Goal: Check status: Check status

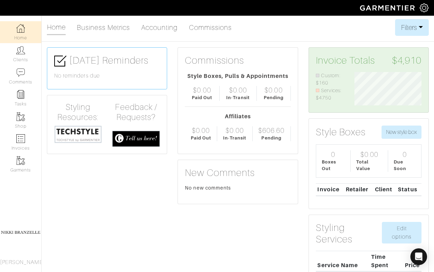
scroll to position [33, 77]
click at [273, 128] on div "$606.60" at bounding box center [271, 130] width 26 height 8
click at [211, 25] on link "Commissions" at bounding box center [210, 27] width 43 height 14
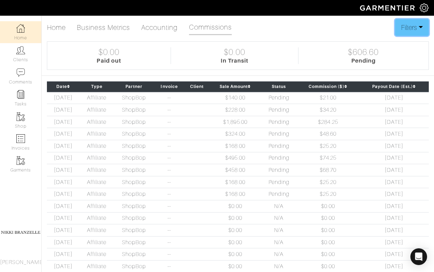
click at [408, 27] on button "Filters" at bounding box center [412, 27] width 34 height 17
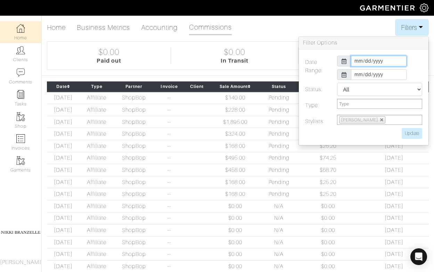
click at [353, 61] on input "[DATE]" at bounding box center [379, 61] width 56 height 11
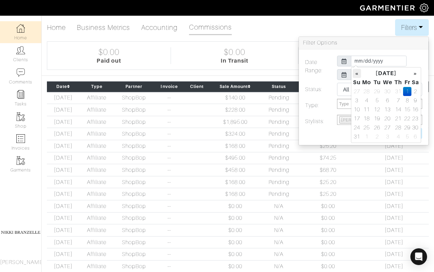
click at [358, 75] on th "«" at bounding box center [357, 73] width 8 height 9
click at [355, 102] on td "1" at bounding box center [357, 100] width 8 height 9
type input "[DATE]"
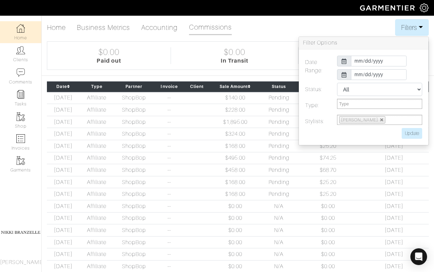
click at [313, 81] on label "Date Range:" at bounding box center [316, 69] width 32 height 27
click at [413, 136] on input "Update" at bounding box center [412, 133] width 20 height 11
type input "Update"
click at [420, 25] on button "Filters" at bounding box center [412, 27] width 34 height 17
